Goal: Task Accomplishment & Management: Use online tool/utility

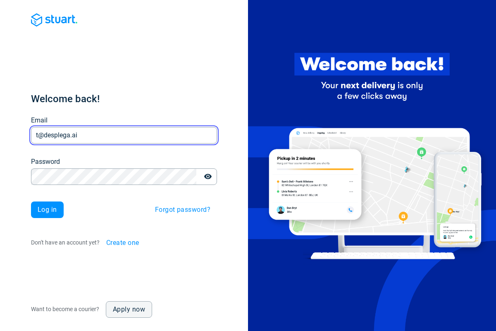
type input "t@desplega.ai"
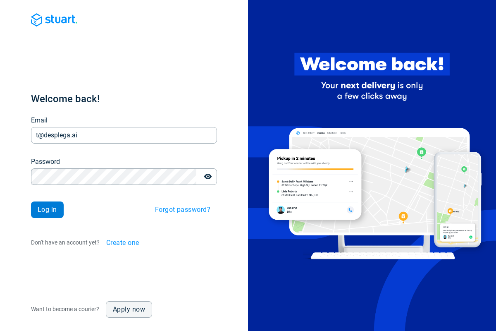
click at [47, 210] on span "Log in" at bounding box center [47, 209] width 19 height 7
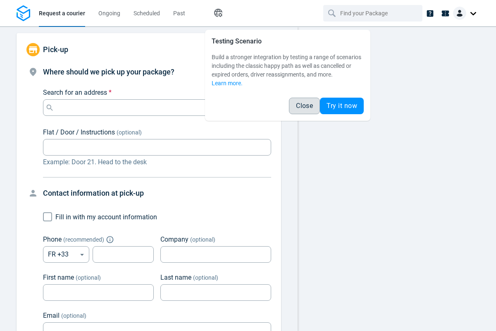
click at [304, 106] on span "Close" at bounding box center [304, 106] width 17 height 7
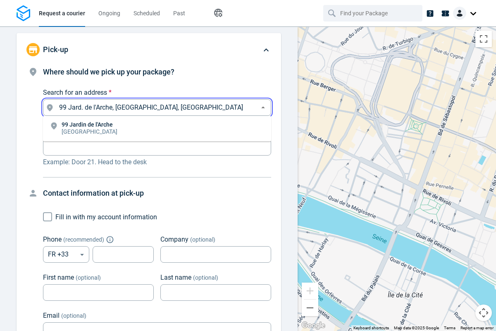
click at [157, 129] on li "[STREET_ADDRESS]" at bounding box center [157, 128] width 228 height 19
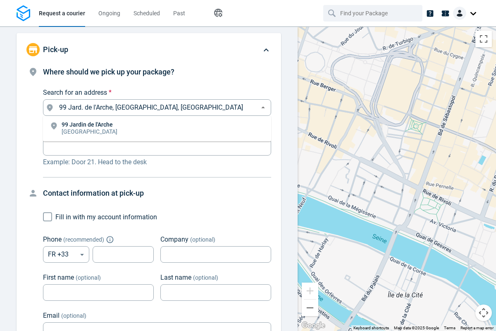
type input "99 Jard. de l'Arche, [GEOGRAPHIC_DATA], [GEOGRAPHIC_DATA]"
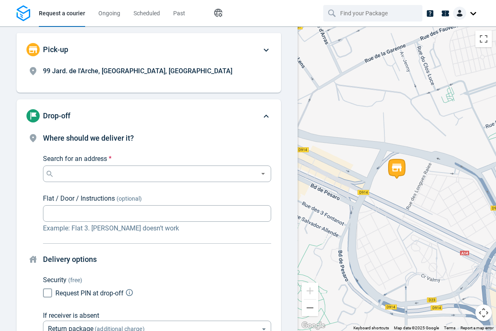
scroll to position [63, 0]
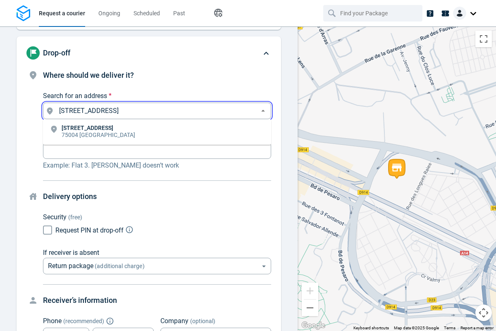
click at [157, 132] on li "[STREET_ADDRESS]" at bounding box center [157, 131] width 228 height 19
type input "[STREET_ADDRESS]"
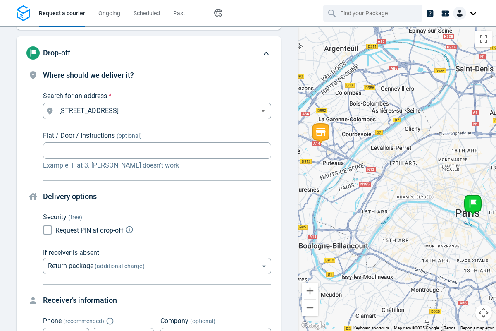
click at [157, 179] on body "Request a courier Ongoing Scheduled Past Happy Path Pick-up 99 Jard. de l'Arche…" at bounding box center [248, 165] width 496 height 331
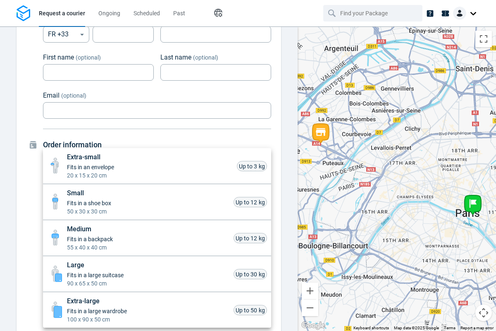
click at [157, 166] on li "Extra-small Fits in an envelope 20 x 15 x 20 cm Up to 3 kg" at bounding box center [157, 166] width 228 height 36
type input "xsmall"
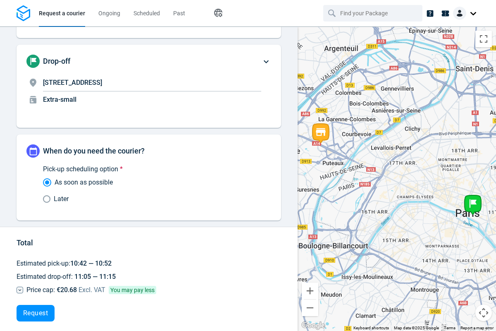
scroll to position [48, 0]
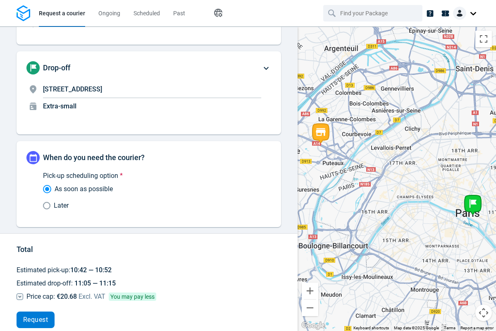
click at [36, 320] on span "Request" at bounding box center [35, 319] width 25 height 7
